Goal: Task Accomplishment & Management: Complete application form

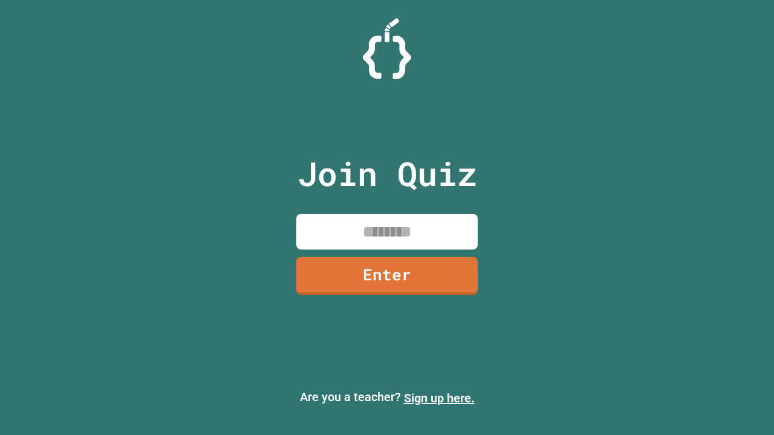
click at [439, 399] on link "Sign up here." at bounding box center [439, 398] width 71 height 15
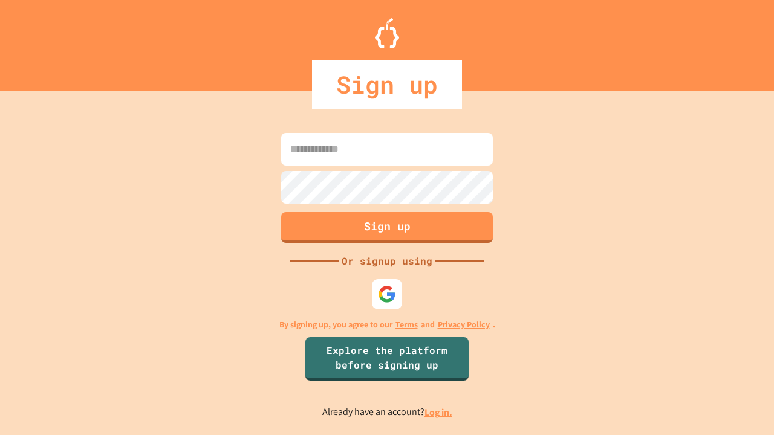
click at [439, 412] on link "Log in." at bounding box center [439, 412] width 28 height 13
